Goal: Navigation & Orientation: Find specific page/section

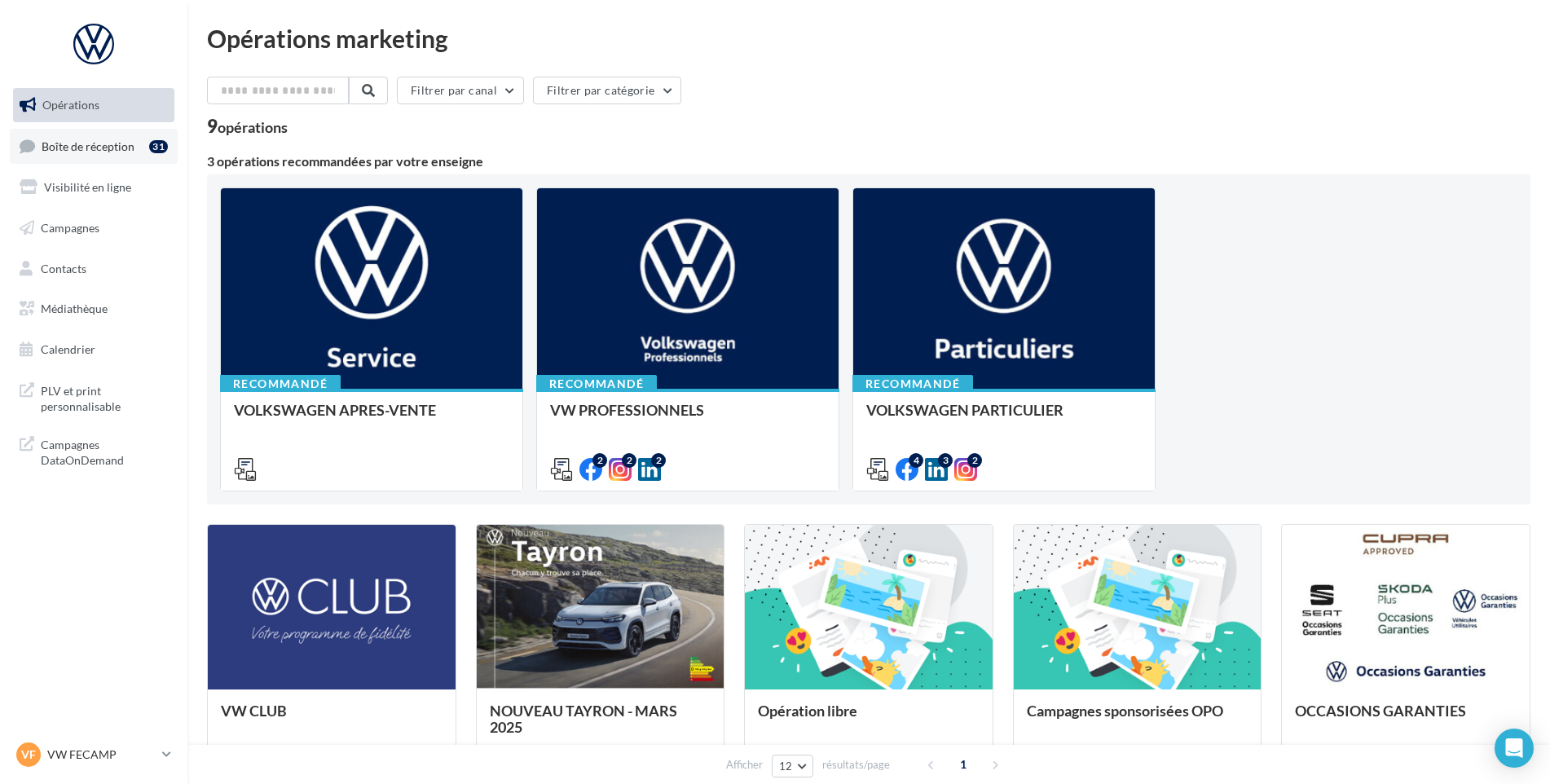
click at [115, 155] on link "Boîte de réception 31" at bounding box center [93, 146] width 168 height 35
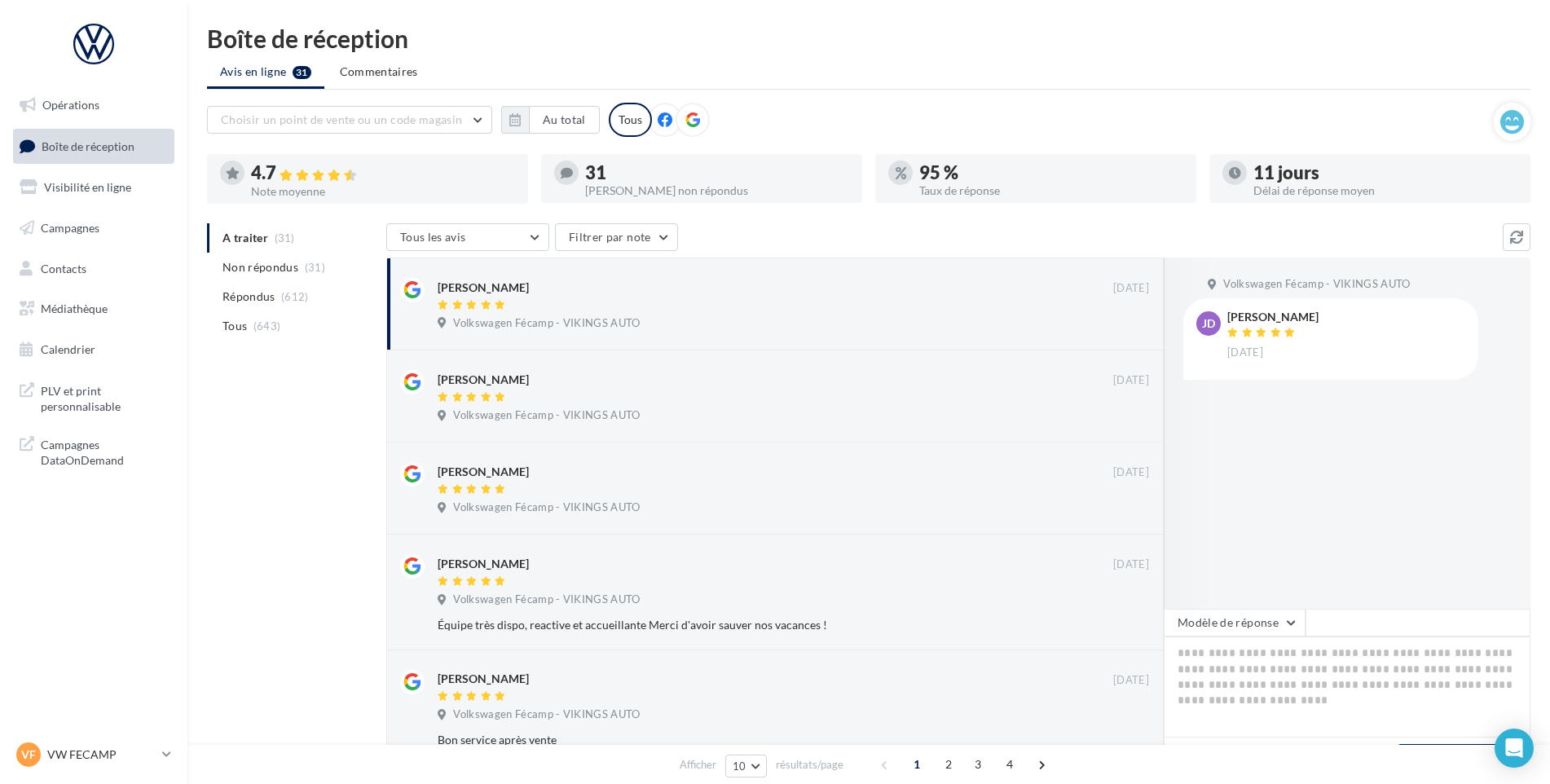
drag, startPoint x: 45, startPoint y: 752, endPoint x: 54, endPoint y: 734, distance: 20.1
click at [46, 752] on div "VF VW FECAMP vw-stl-vau" at bounding box center [85, 755] width 139 height 24
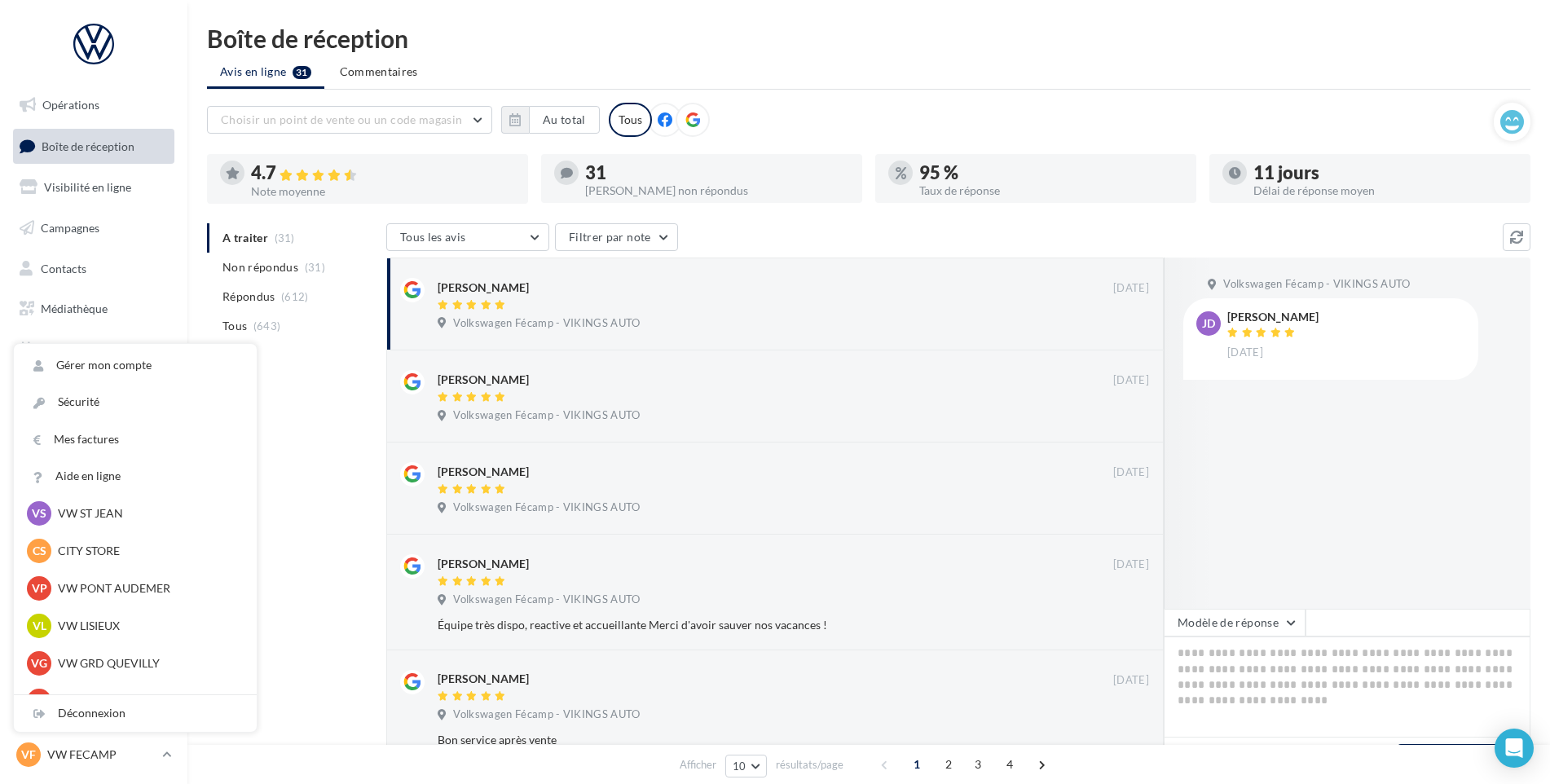
scroll to position [244, 0]
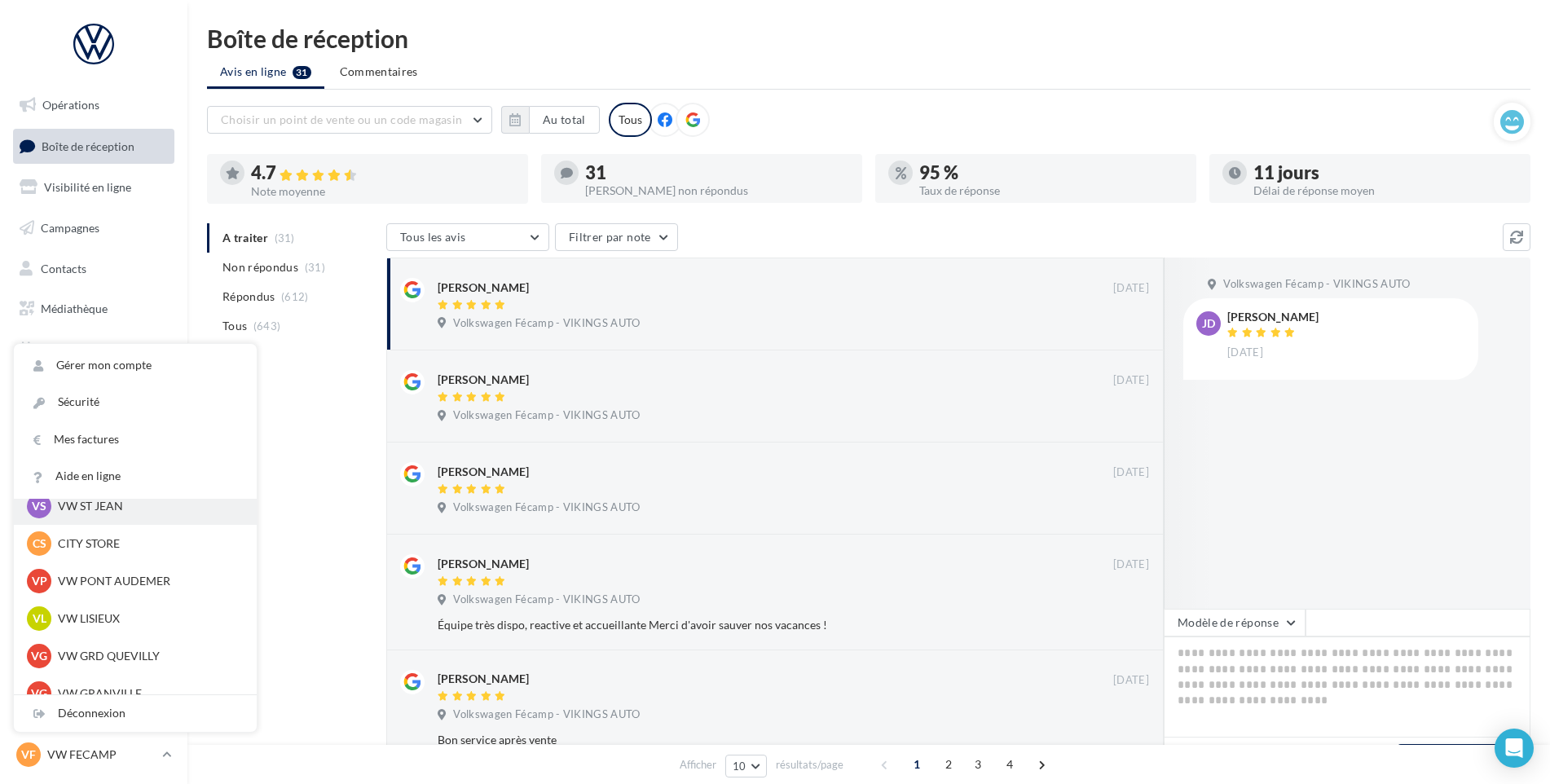
click at [118, 514] on p "VW ST JEAN" at bounding box center [148, 506] width 180 height 16
